Goal: Task Accomplishment & Management: Complete application form

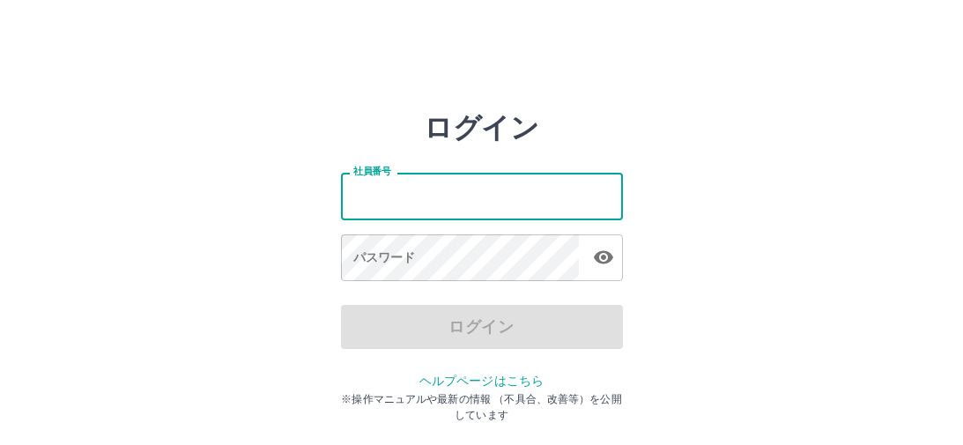
click at [360, 204] on input "社員番号" at bounding box center [482, 196] width 282 height 47
type input "*******"
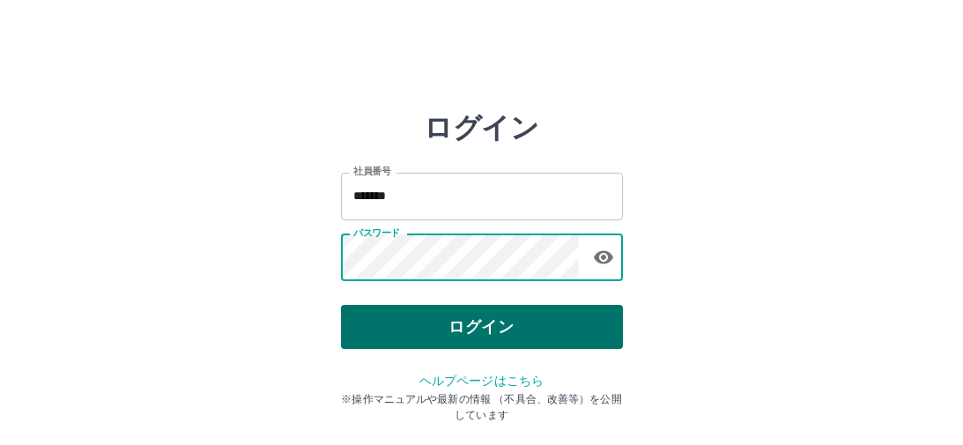
click at [422, 318] on button "ログイン" at bounding box center [482, 327] width 282 height 44
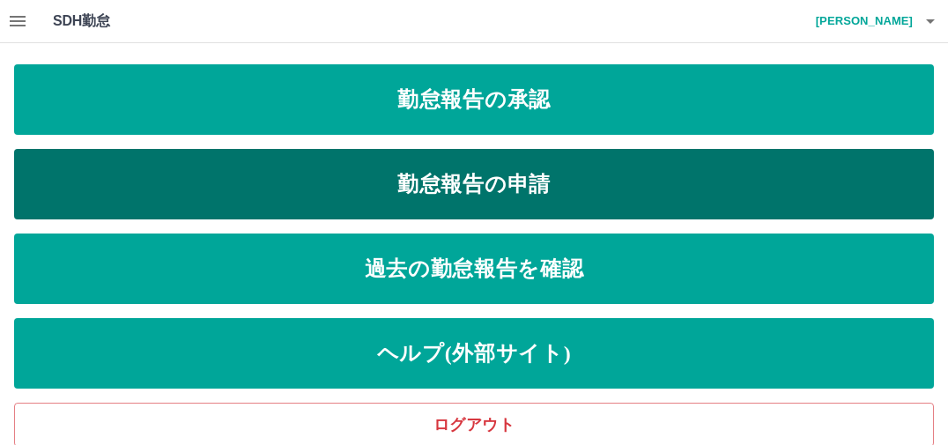
click at [488, 183] on link "勤怠報告の申請" at bounding box center [474, 184] width 920 height 71
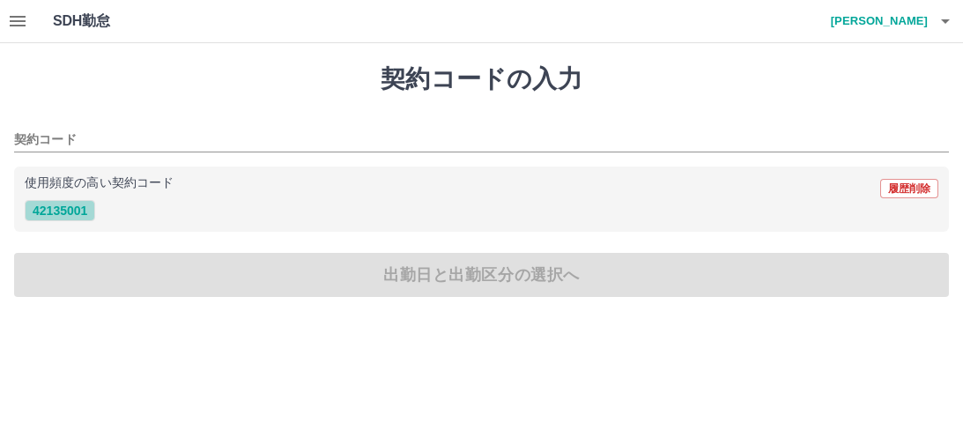
click at [80, 211] on button "42135001" at bounding box center [60, 210] width 71 height 21
type input "********"
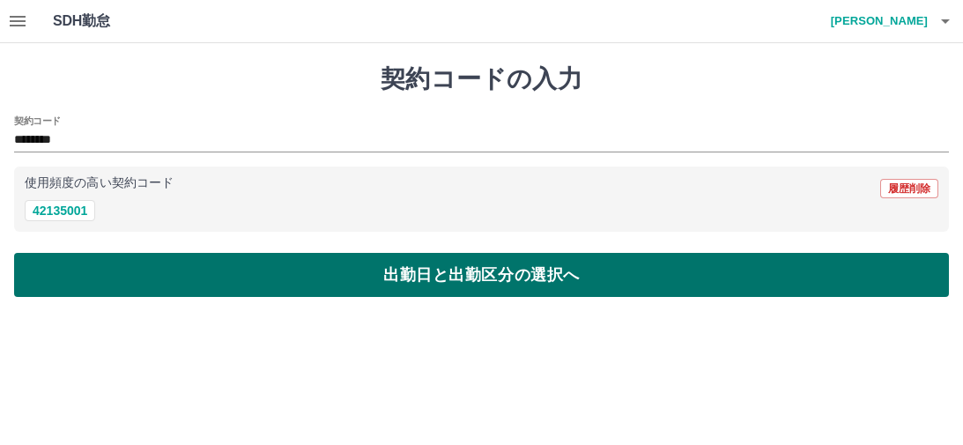
click at [120, 277] on button "出勤日と出勤区分の選択へ" at bounding box center [481, 275] width 935 height 44
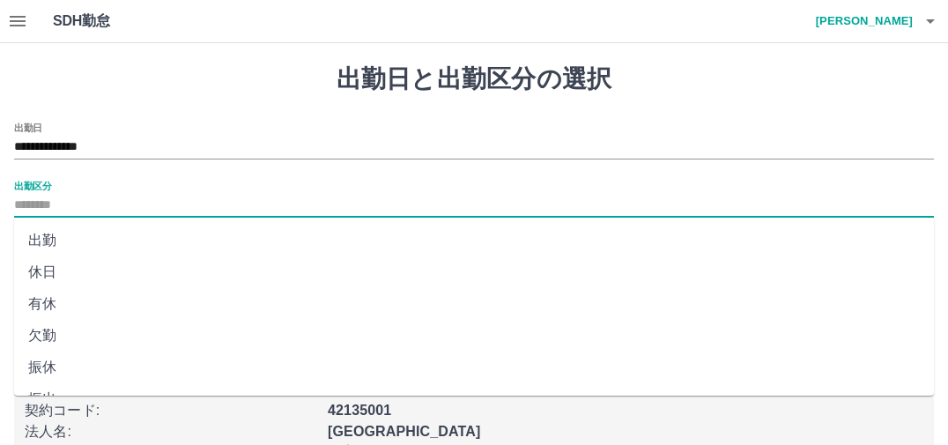
click at [33, 204] on input "出勤区分" at bounding box center [474, 206] width 920 height 22
click at [42, 241] on li "出勤" at bounding box center [474, 241] width 920 height 32
type input "**"
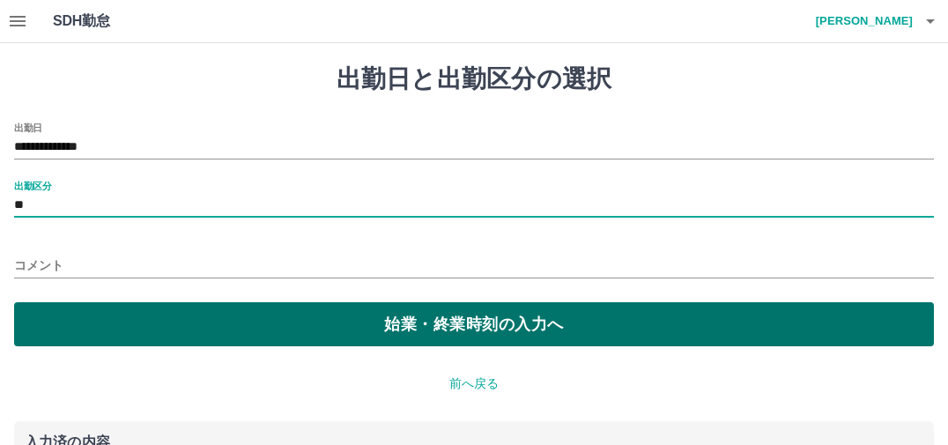
click at [109, 313] on button "始業・終業時刻の入力へ" at bounding box center [474, 324] width 920 height 44
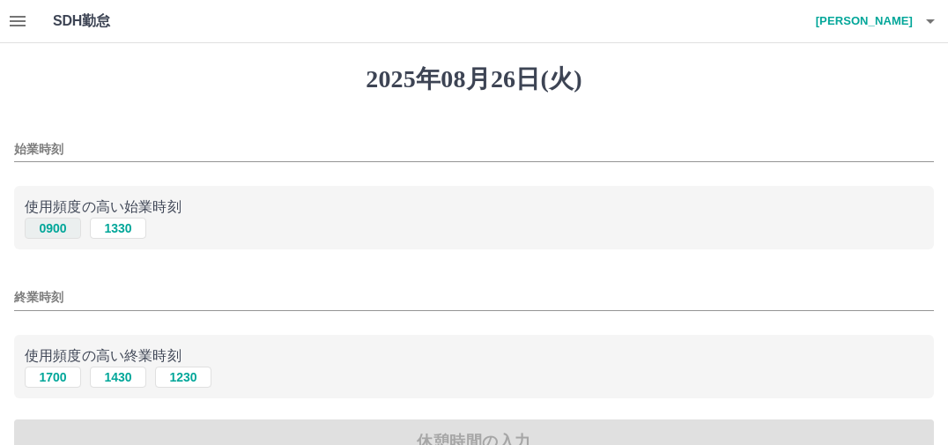
click at [65, 224] on button "0900" at bounding box center [53, 228] width 56 height 21
type input "****"
click at [56, 375] on button "1700" at bounding box center [53, 377] width 56 height 21
type input "****"
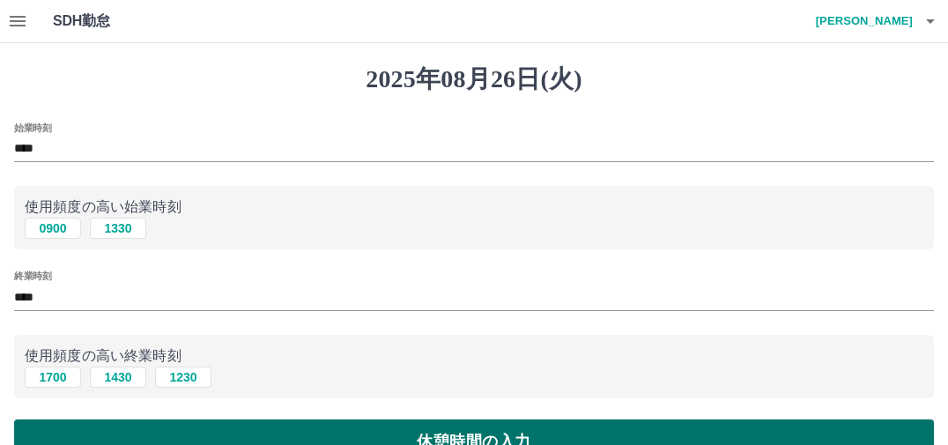
click at [220, 437] on button "休憩時間の入力" at bounding box center [474, 442] width 920 height 44
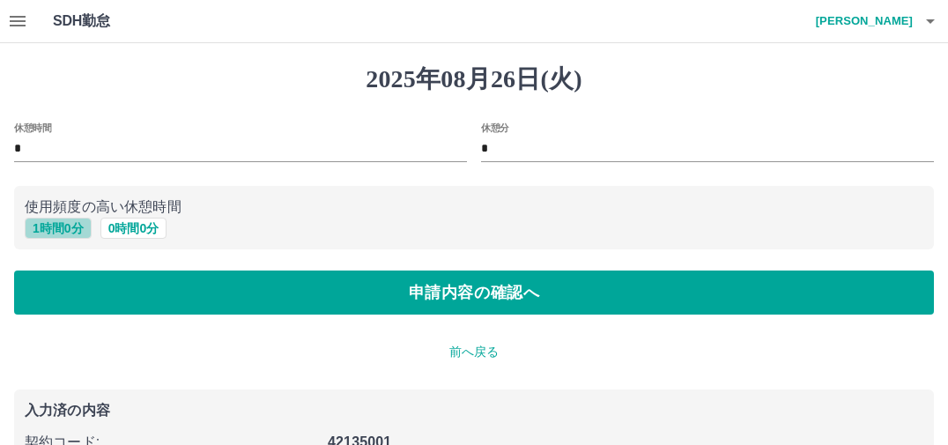
click at [63, 229] on button "1 時間 0 分" at bounding box center [58, 228] width 67 height 21
type input "*"
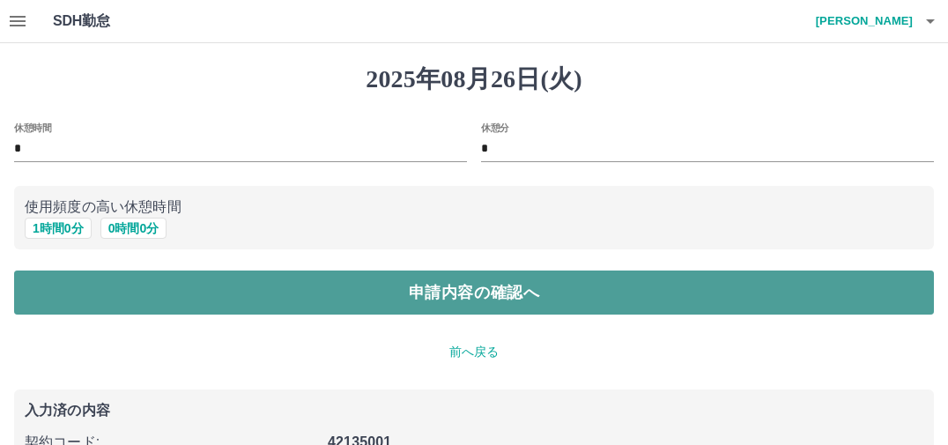
click at [101, 287] on button "申請内容の確認へ" at bounding box center [474, 293] width 920 height 44
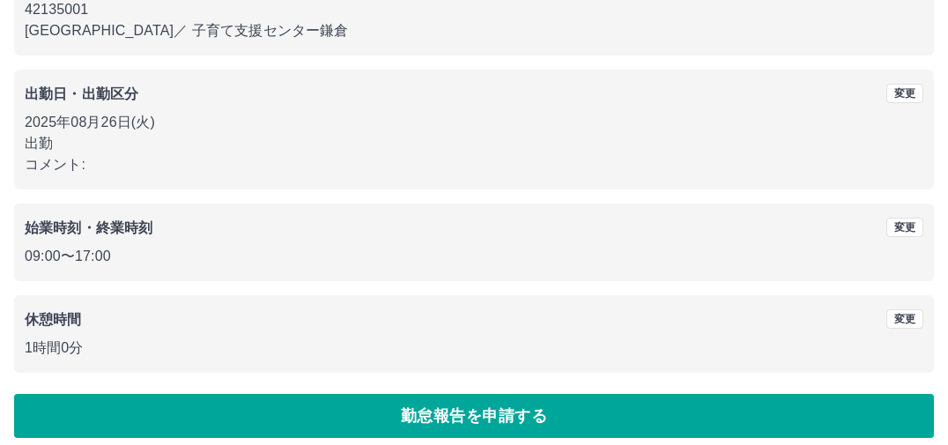
scroll to position [215, 0]
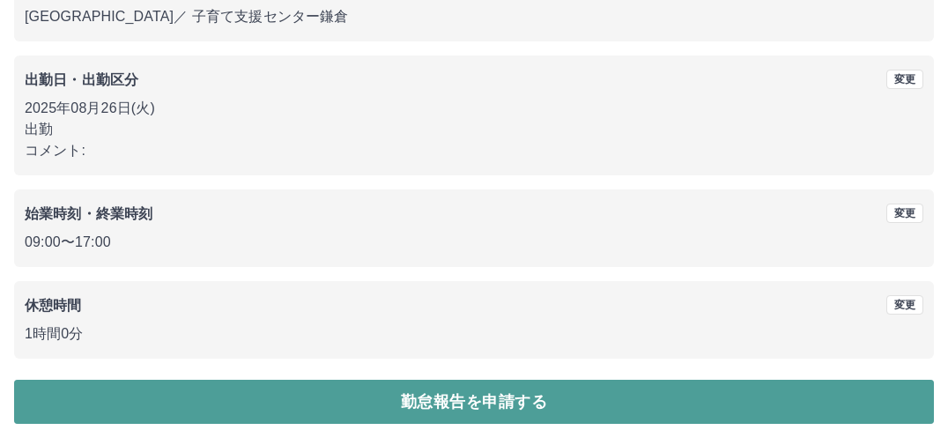
click at [308, 402] on button "勤怠報告を申請する" at bounding box center [474, 402] width 920 height 44
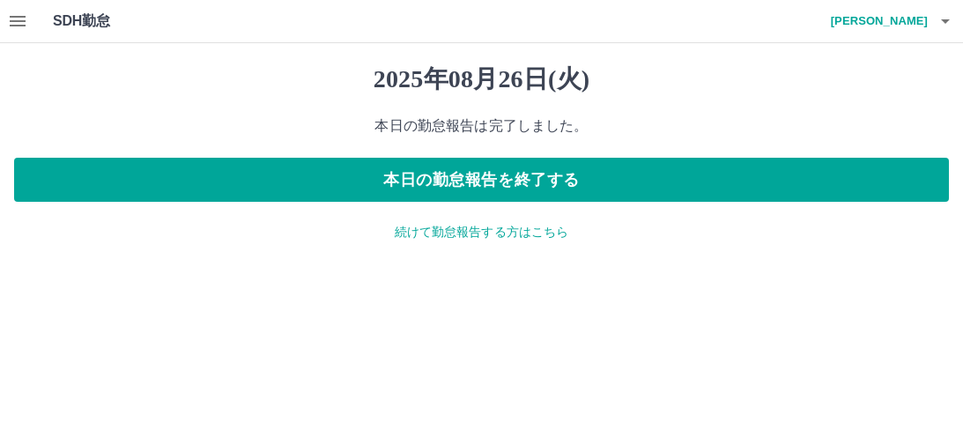
click at [10, 26] on icon "button" at bounding box center [18, 21] width 16 height 11
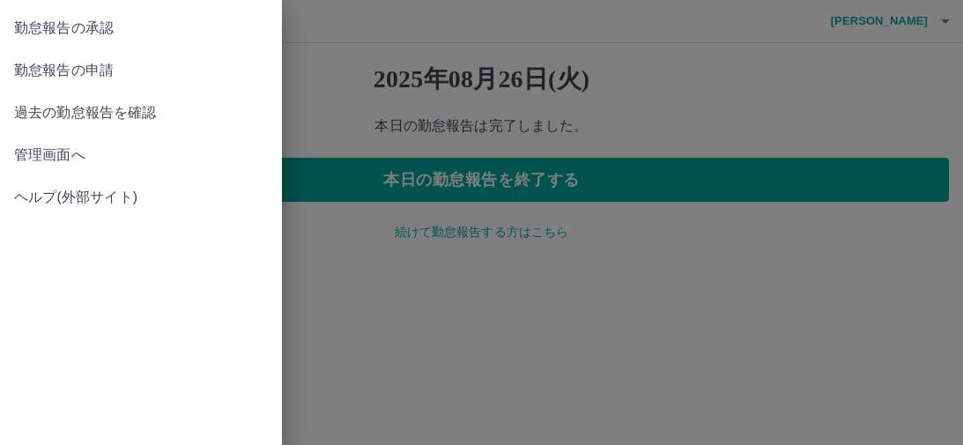
click at [65, 28] on span "勤怠報告の承認" at bounding box center [141, 28] width 254 height 21
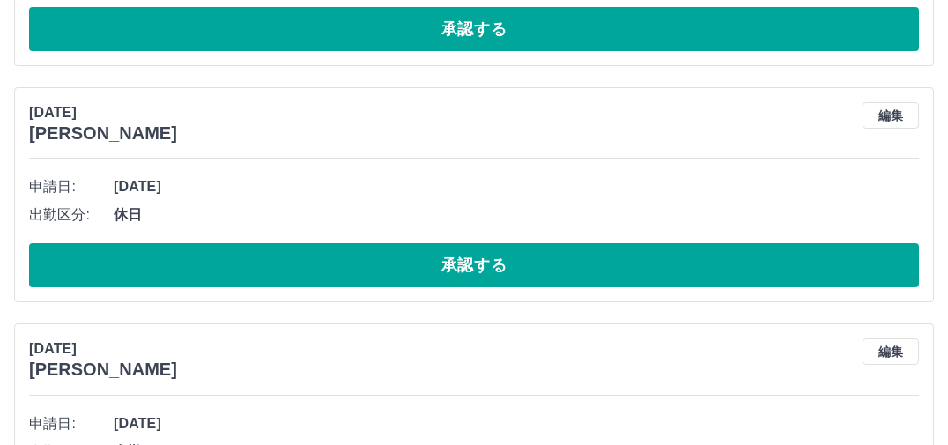
scroll to position [617, 0]
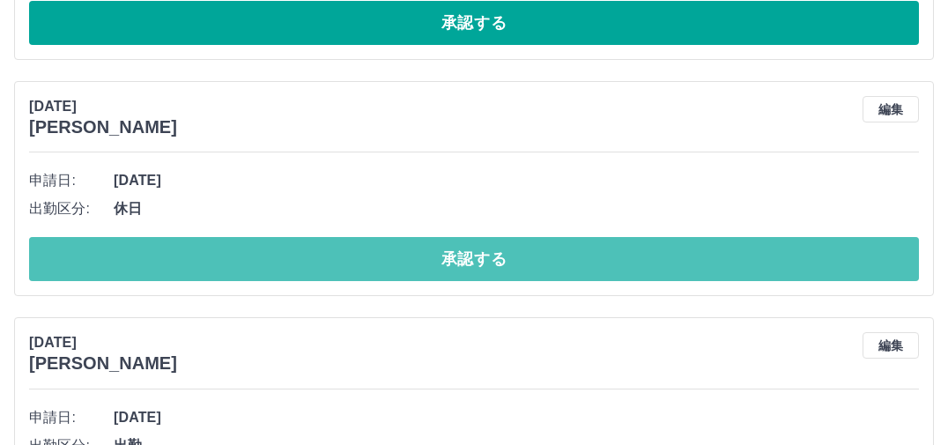
click at [286, 250] on button "承認する" at bounding box center [474, 259] width 890 height 44
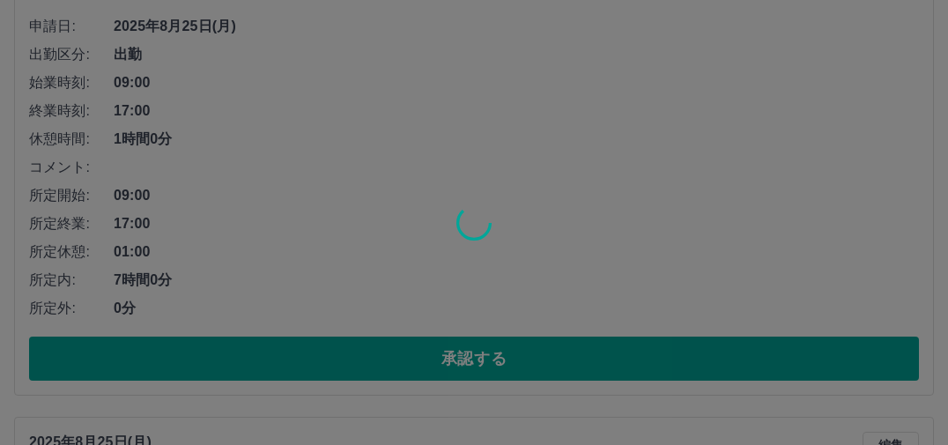
scroll to position [1586, 0]
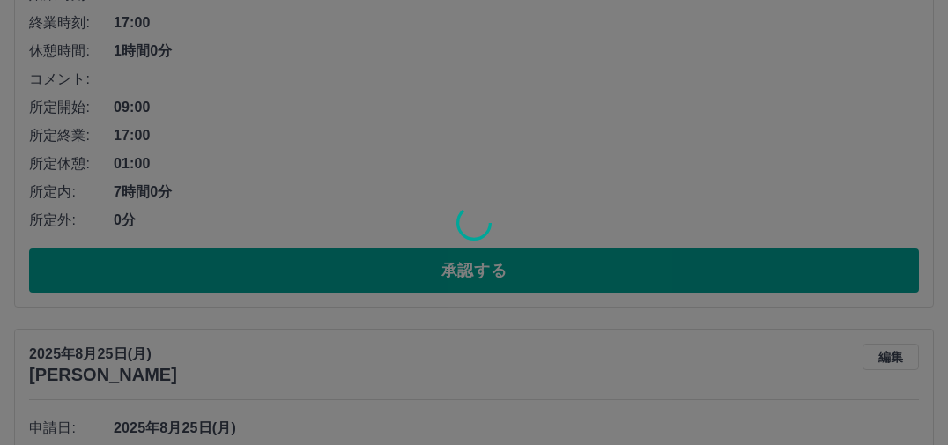
click at [292, 267] on div at bounding box center [474, 222] width 948 height 445
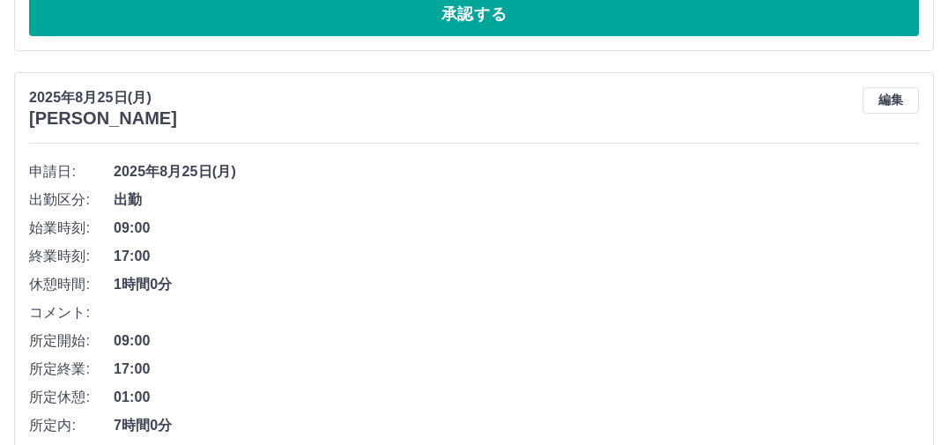
scroll to position [1703, 0]
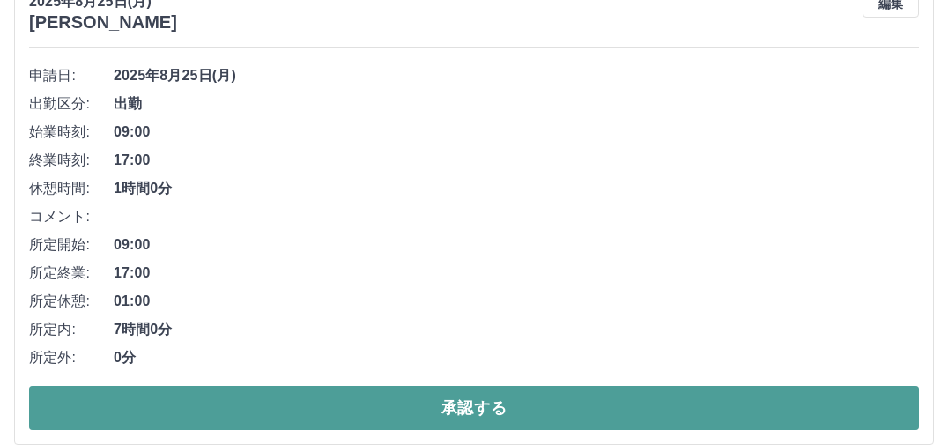
click at [326, 412] on button "承認する" at bounding box center [474, 408] width 890 height 44
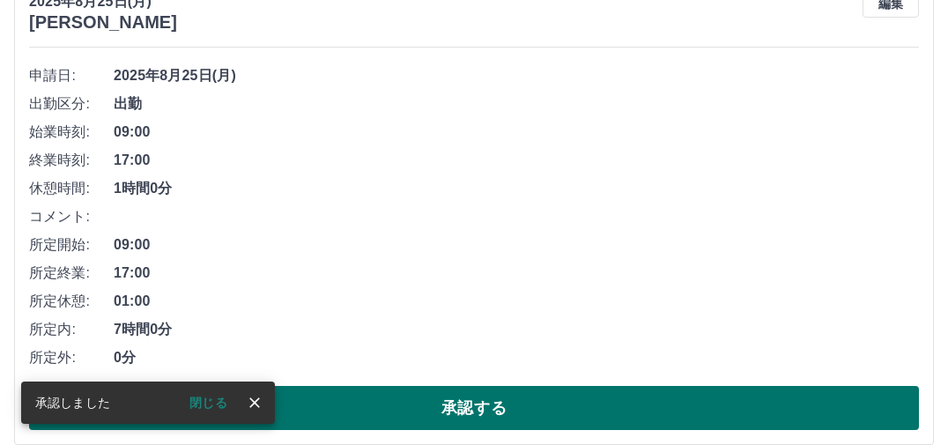
click at [359, 412] on button "承認する" at bounding box center [474, 408] width 890 height 44
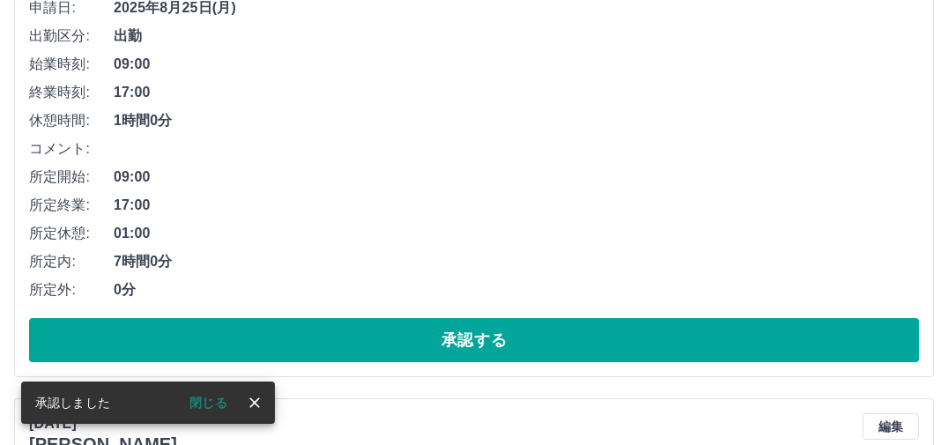
scroll to position [1791, 0]
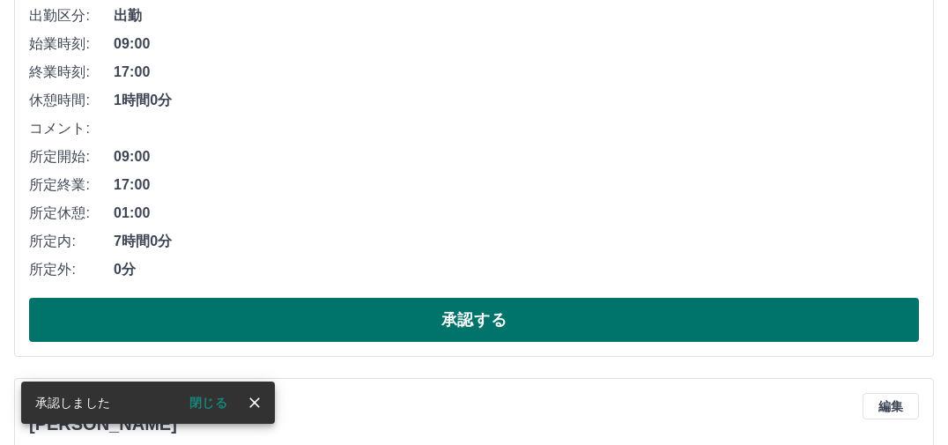
click at [387, 323] on button "承認する" at bounding box center [474, 320] width 890 height 44
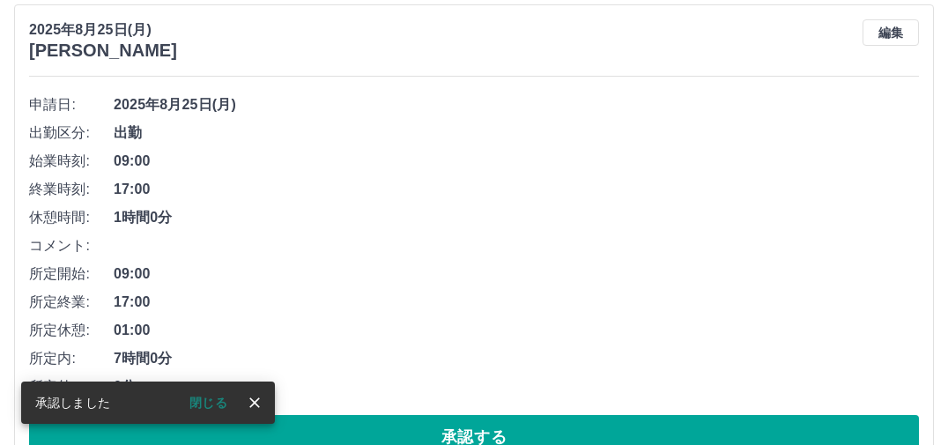
scroll to position [1301, 0]
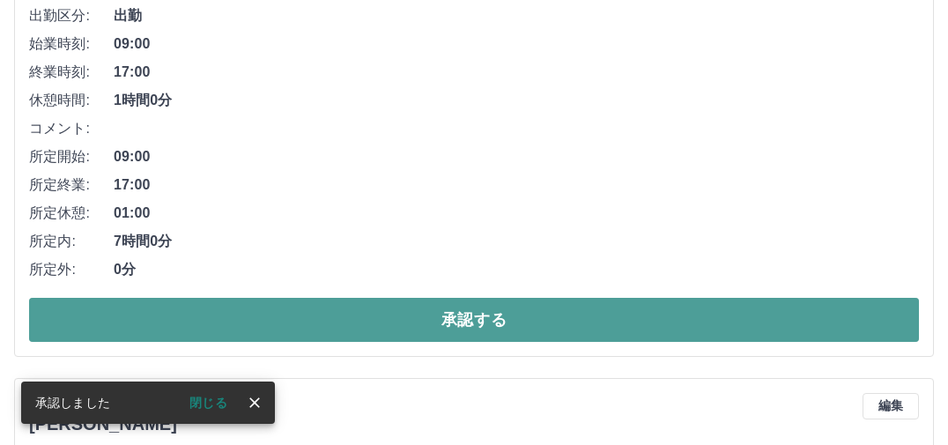
click at [391, 324] on button "承認する" at bounding box center [474, 320] width 890 height 44
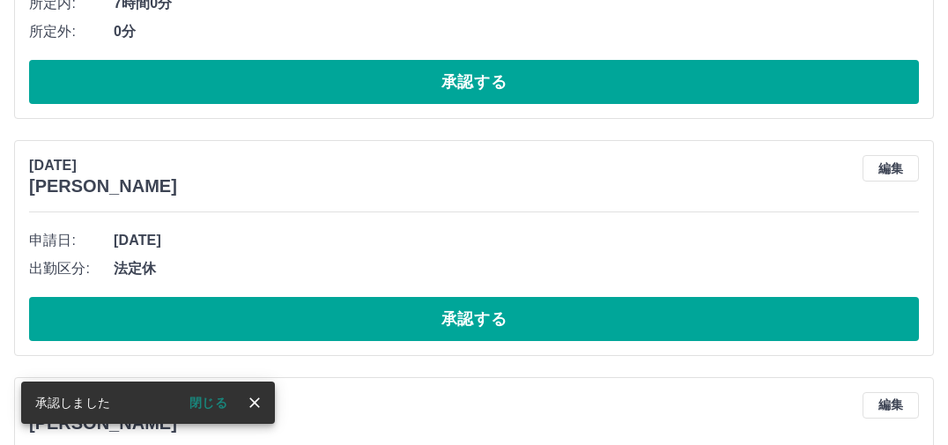
scroll to position [1074, 0]
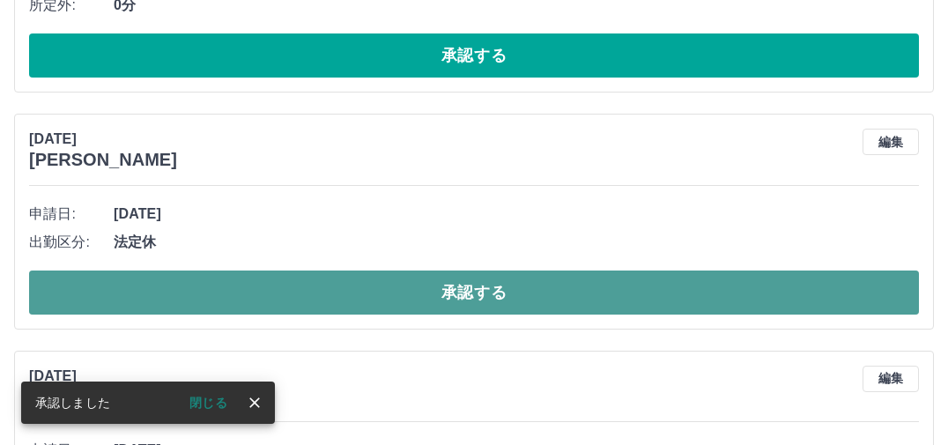
click at [395, 295] on button "承認する" at bounding box center [474, 293] width 890 height 44
click at [396, 295] on button "承認する" at bounding box center [474, 293] width 890 height 44
click at [399, 289] on button "承認する" at bounding box center [474, 293] width 890 height 44
click at [402, 288] on button "承認する" at bounding box center [474, 293] width 890 height 44
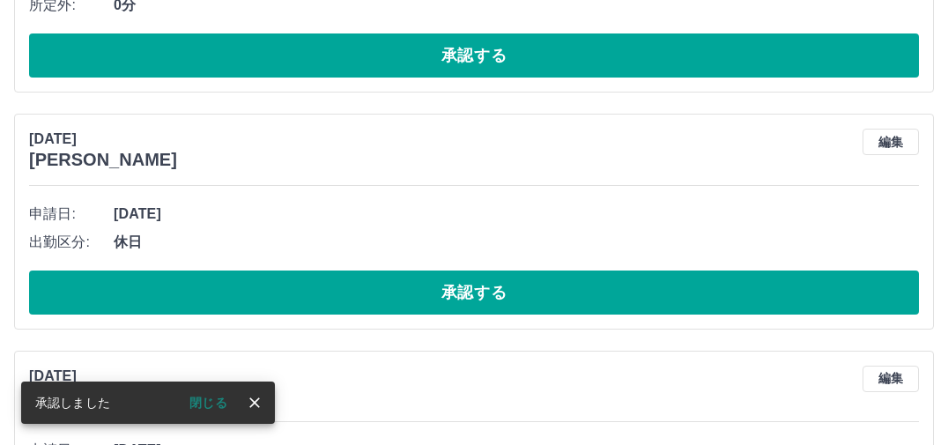
click at [410, 286] on button "承認する" at bounding box center [474, 293] width 890 height 44
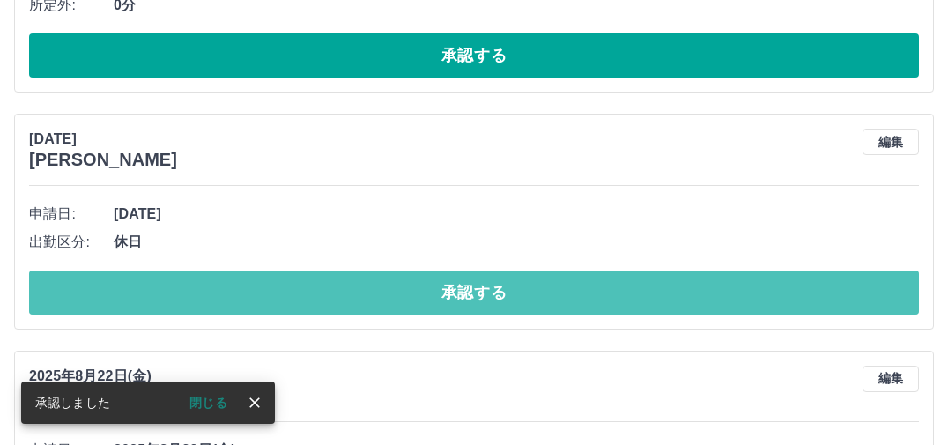
click at [410, 286] on button "承認する" at bounding box center [474, 293] width 890 height 44
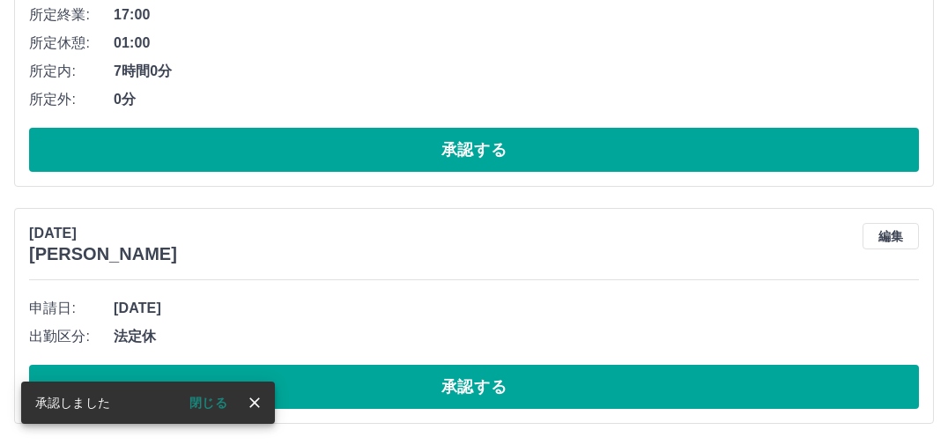
scroll to position [982, 0]
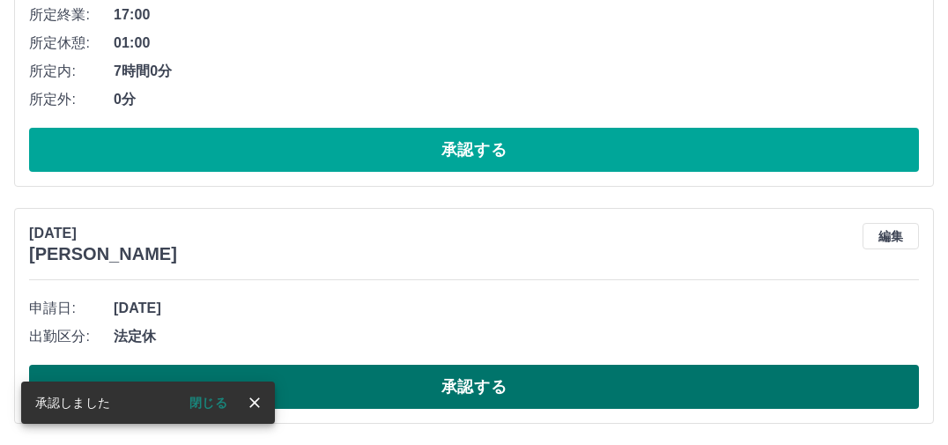
click at [419, 393] on button "承認する" at bounding box center [474, 387] width 890 height 44
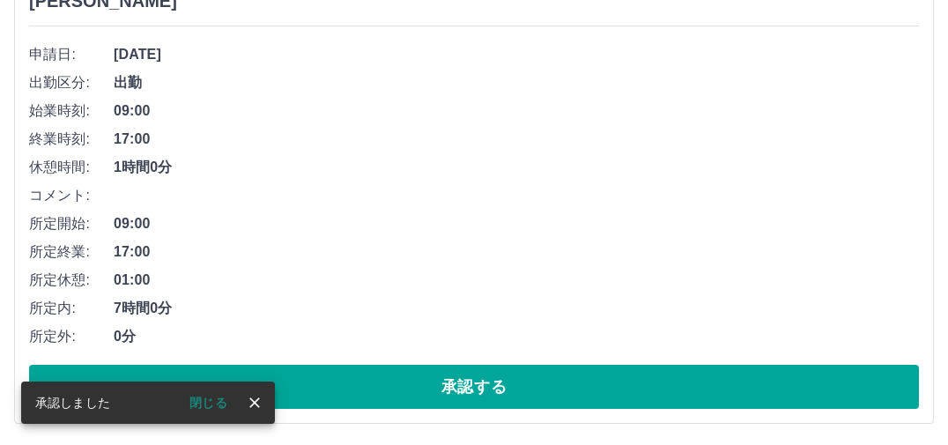
scroll to position [745, 0]
